Goal: Task Accomplishment & Management: Manage account settings

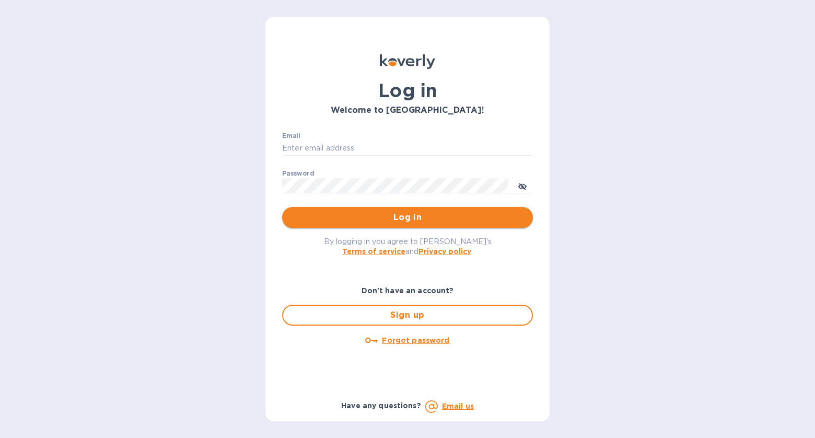
type input "roni@roniselects.com"
click at [443, 213] on span "Log in" at bounding box center [408, 217] width 234 height 13
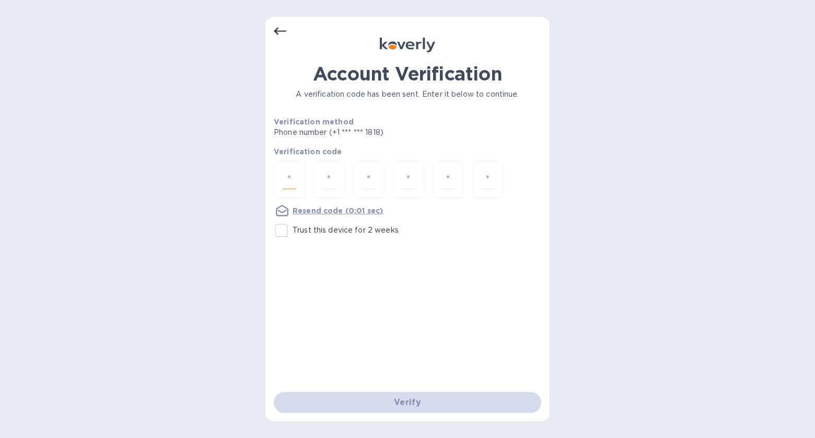
click at [290, 176] on input "number" at bounding box center [290, 179] width 14 height 19
type input "7"
type input "0"
type input "1"
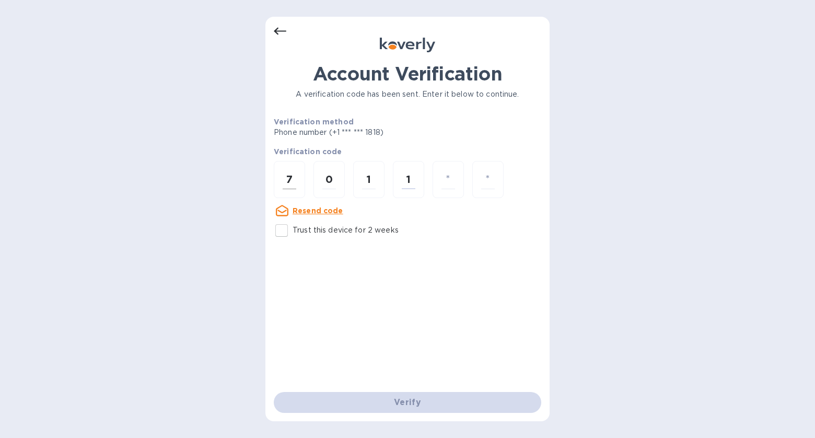
type input "9"
type input "7"
